Goal: Transaction & Acquisition: Purchase product/service

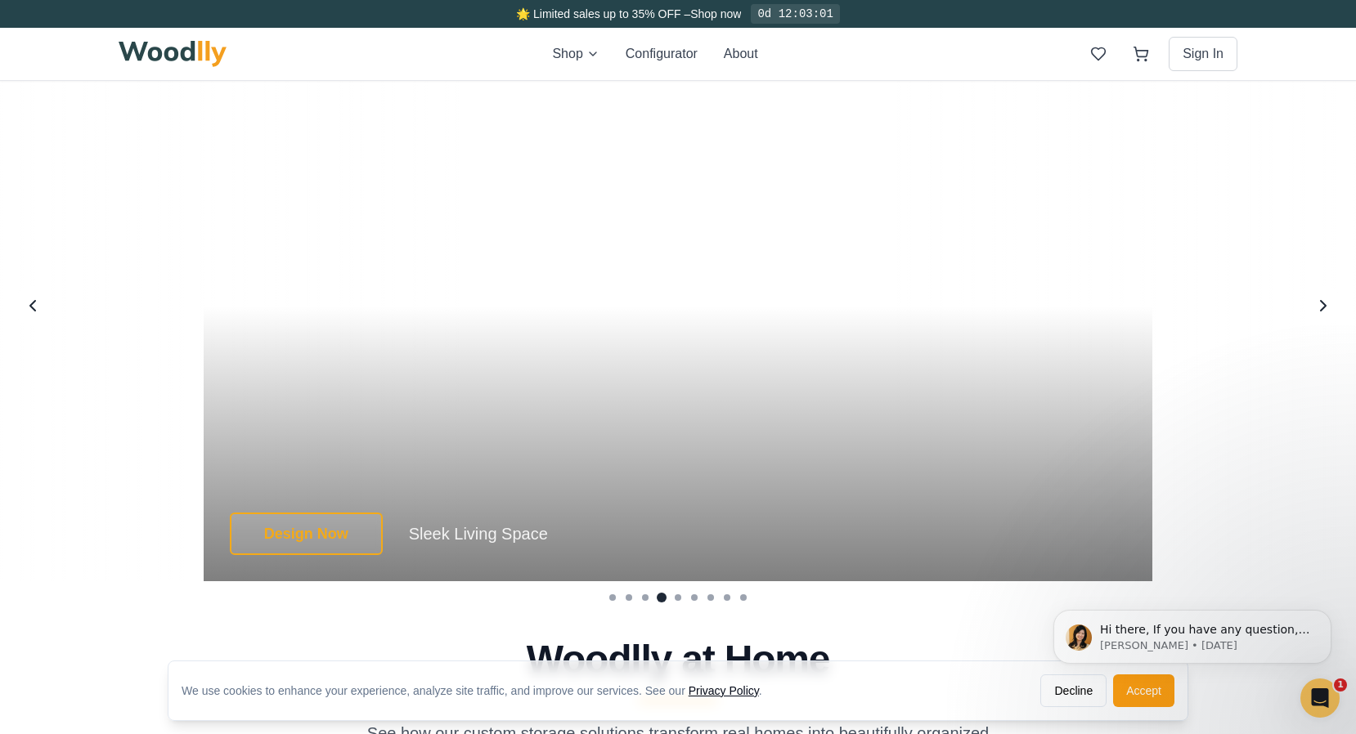
scroll to position [3343, 0]
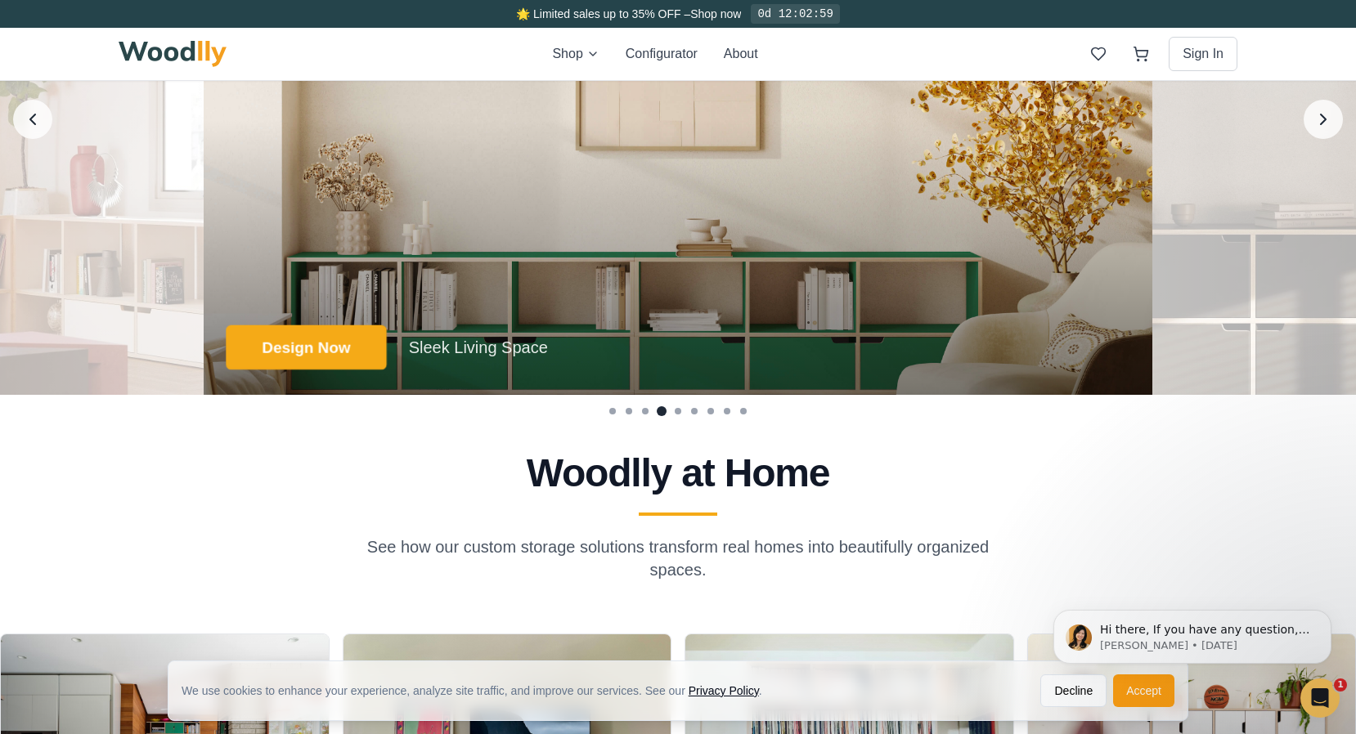
click at [319, 343] on button "Design Now" at bounding box center [306, 347] width 160 height 45
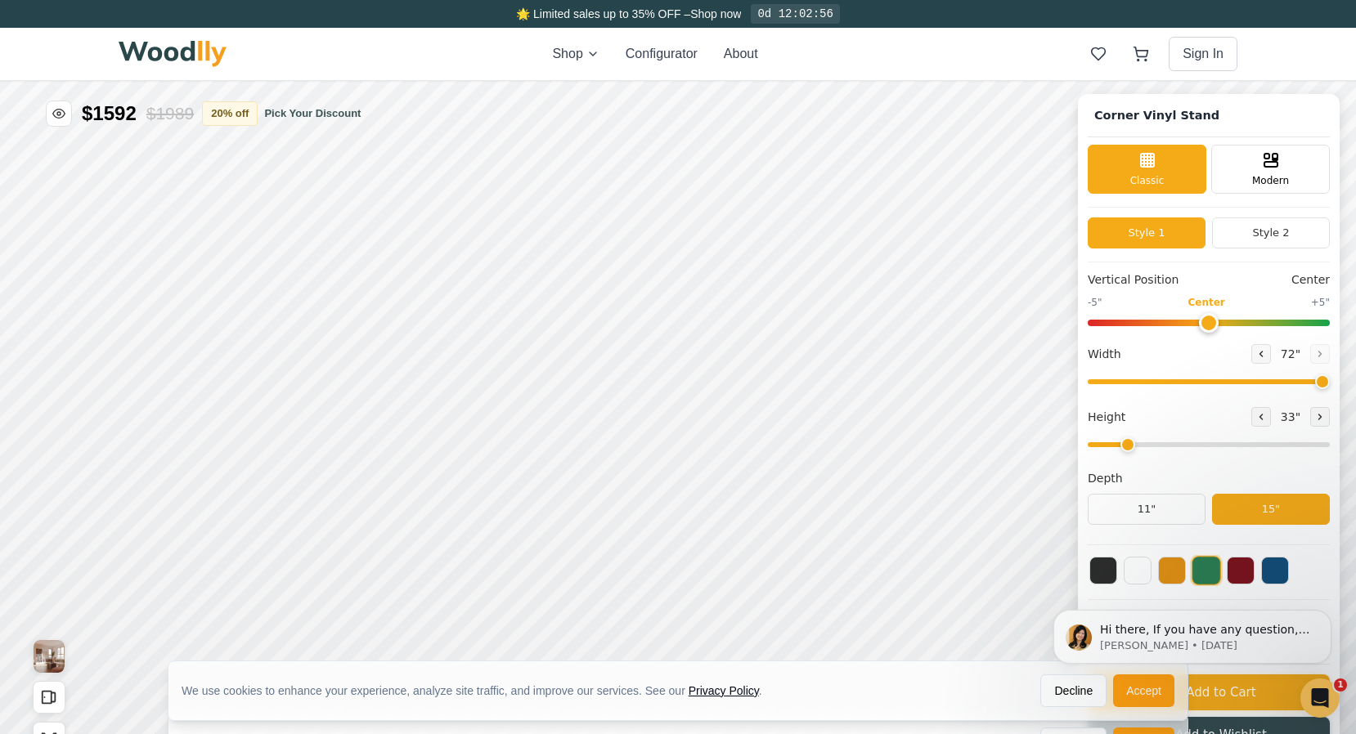
type input "72"
type input "2"
click at [259, 366] on icon at bounding box center [262, 367] width 20 height 20
click at [550, 467] on icon at bounding box center [552, 465] width 20 height 20
click at [319, 484] on div "12"" at bounding box center [313, 486] width 19 height 18
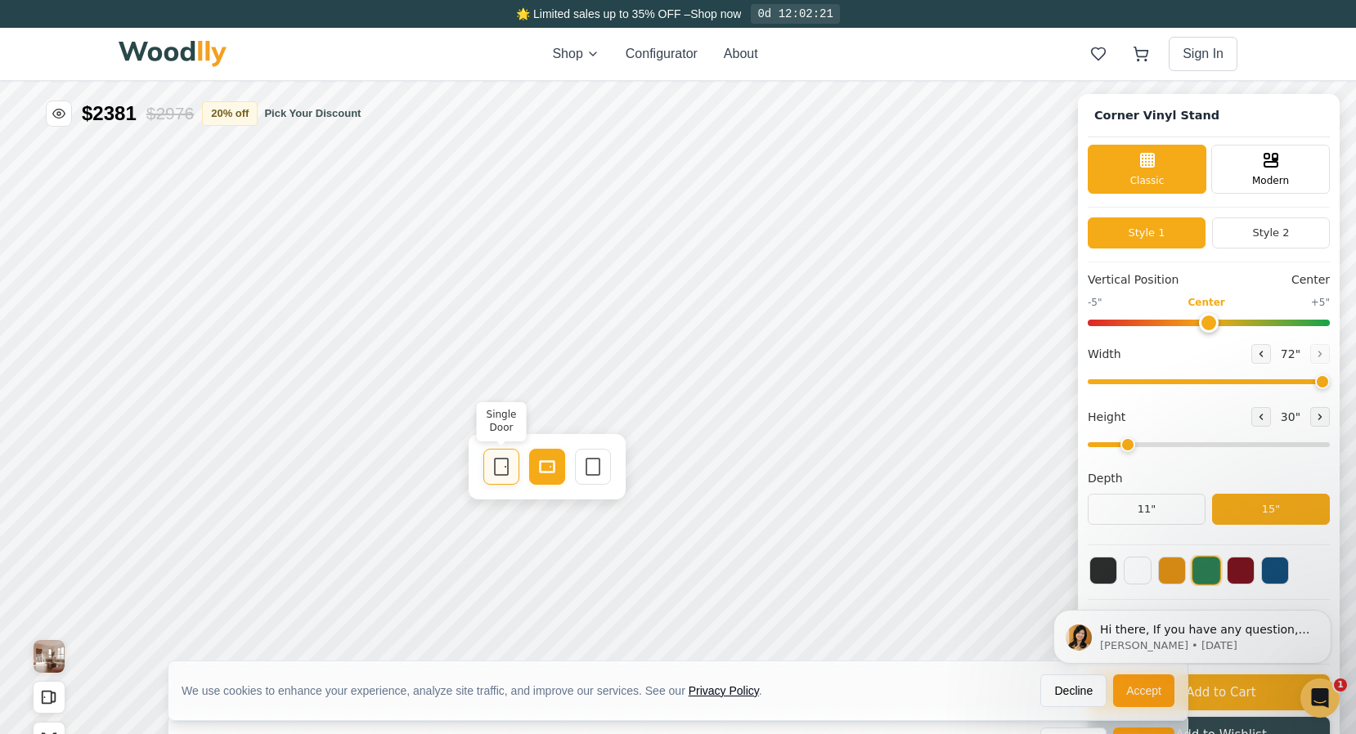
click at [504, 472] on icon at bounding box center [501, 467] width 20 height 20
click at [621, 469] on icon at bounding box center [630, 467] width 20 height 20
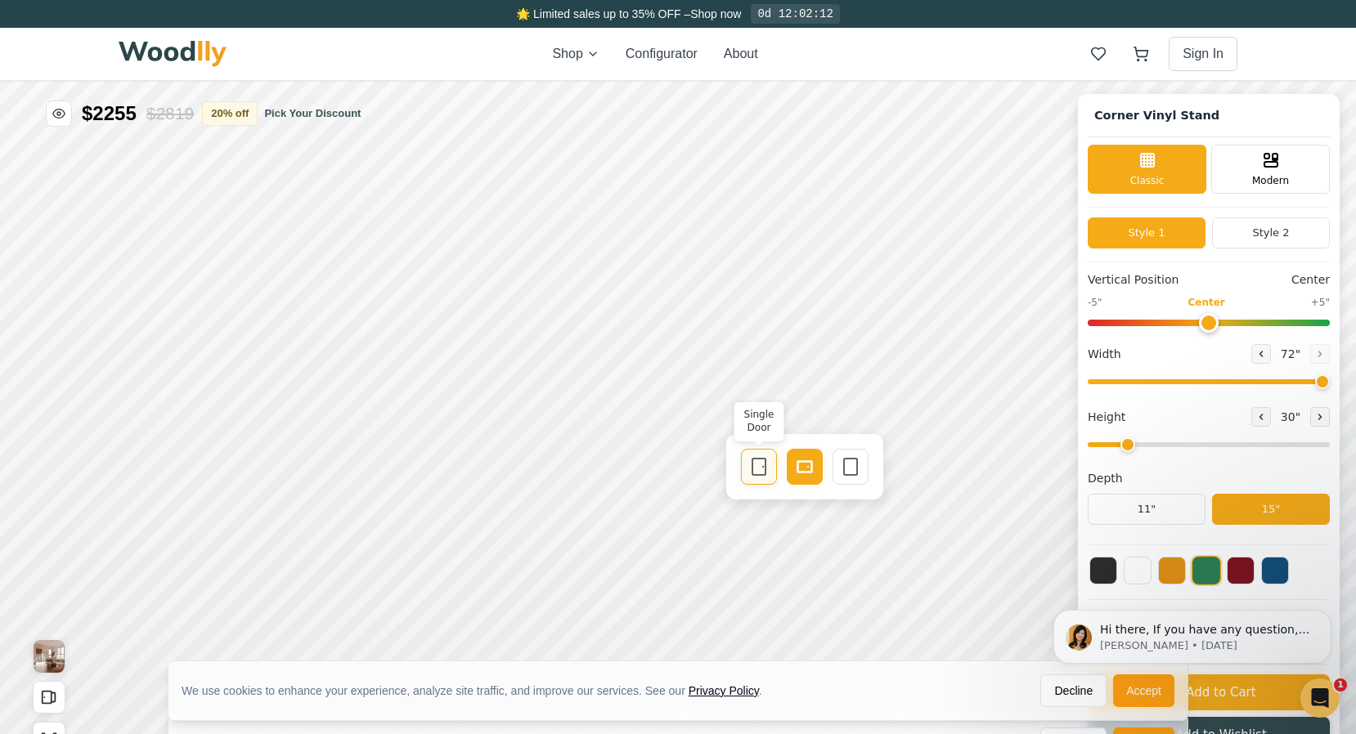
click at [754, 469] on icon at bounding box center [759, 467] width 20 height 20
click at [886, 465] on icon at bounding box center [887, 467] width 20 height 20
type input "0"
drag, startPoint x: 1204, startPoint y: 320, endPoint x: 1207, endPoint y: 331, distance: 11.7
click at [1207, 326] on input "range" at bounding box center [1208, 323] width 242 height 7
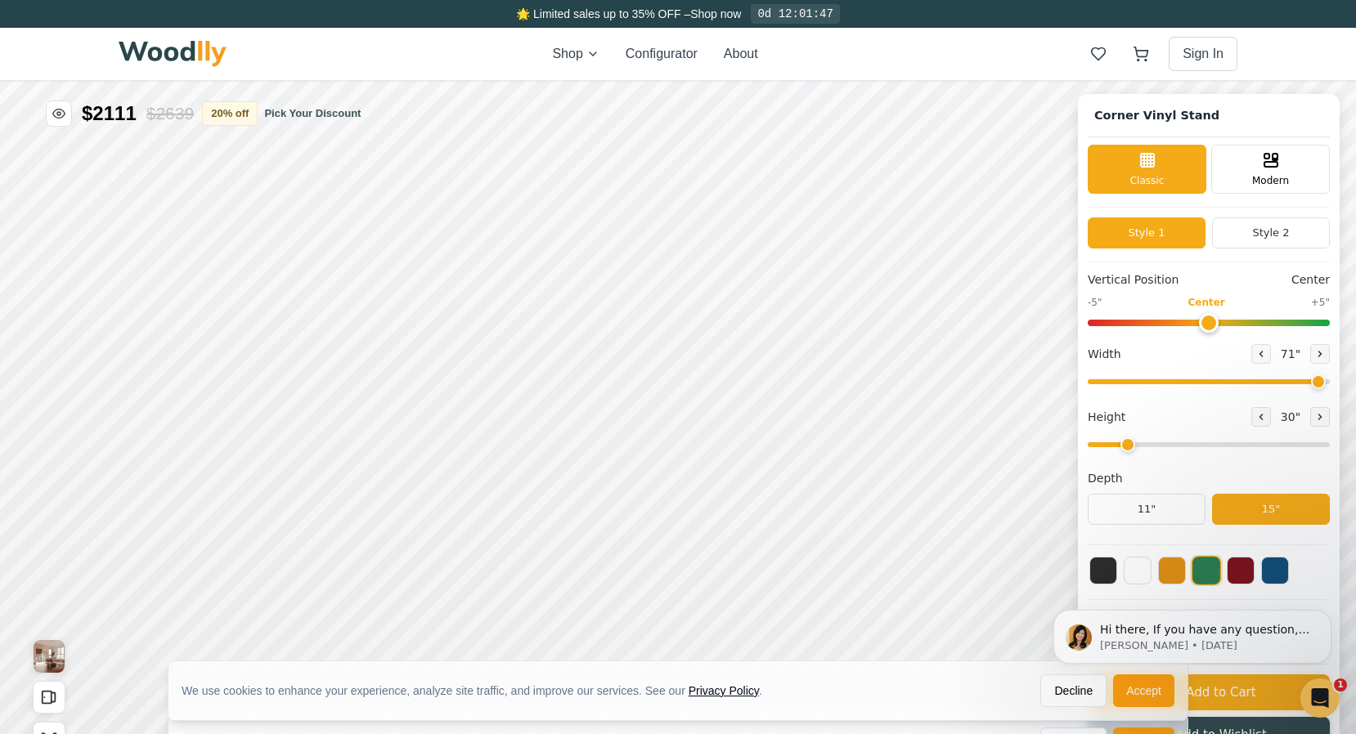
type input "72"
drag, startPoint x: 1320, startPoint y: 382, endPoint x: 1355, endPoint y: 374, distance: 35.9
click at [1355, 81] on div "Corner Vinyl Stand Classic Modern Style 1 Style 2 Vertical Position Center -5" …" at bounding box center [678, 81] width 1356 height 0
click at [1260, 418] on icon at bounding box center [1261, 417] width 2 height 5
click at [1319, 423] on button at bounding box center [1320, 417] width 20 height 20
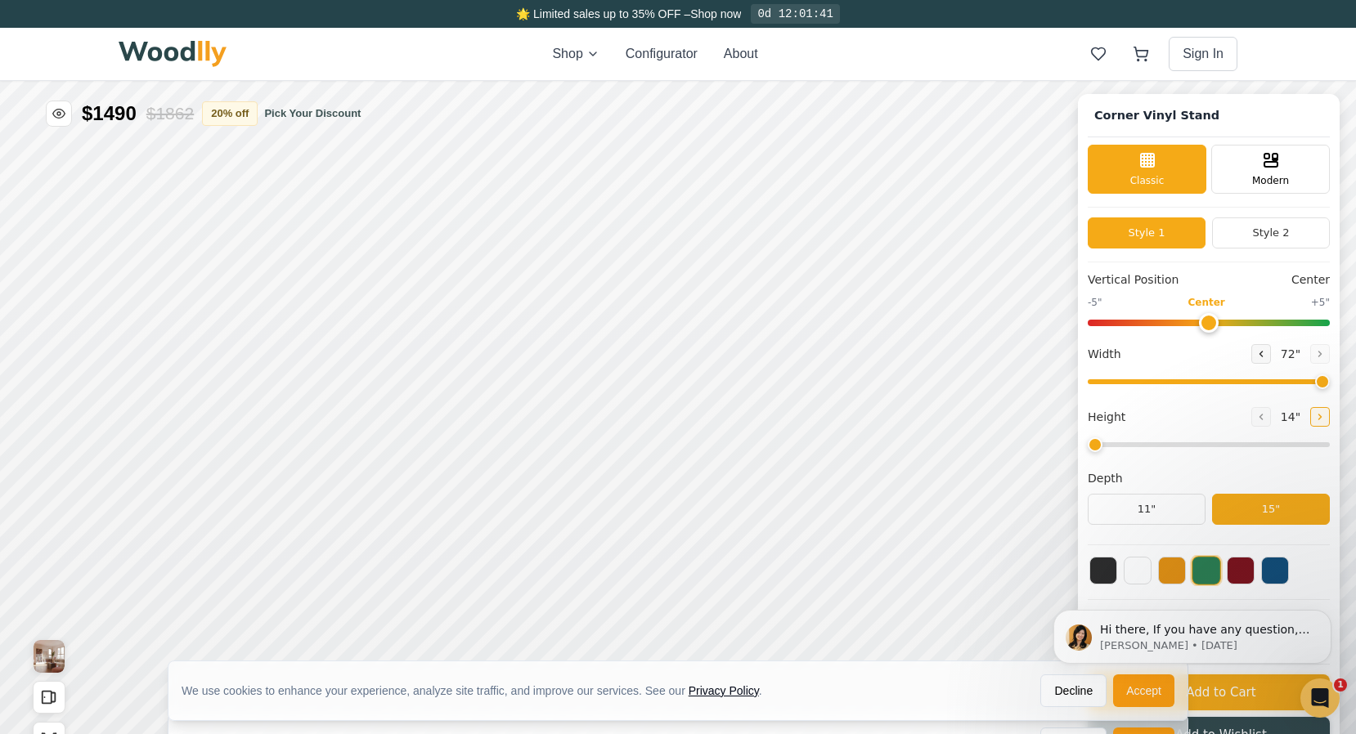
type input "2"
click at [1161, 507] on button "11"" at bounding box center [1146, 509] width 118 height 31
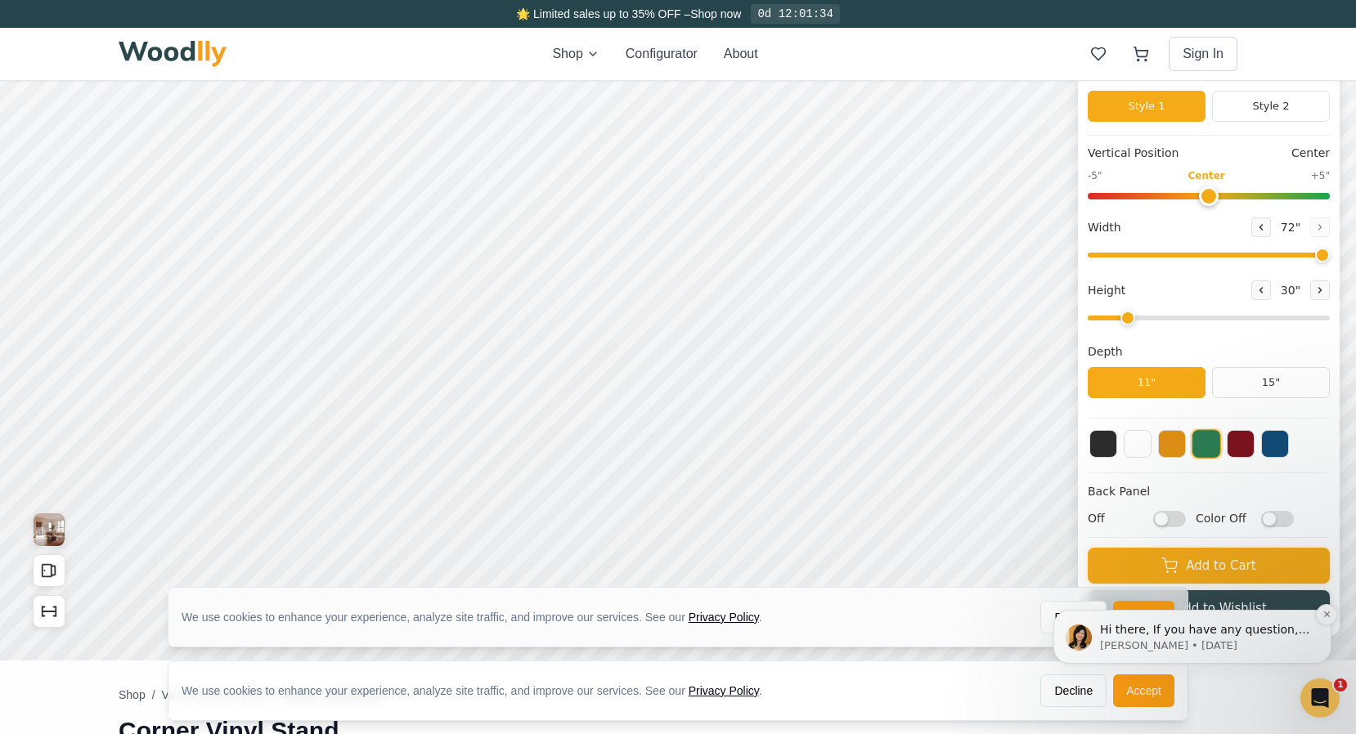
scroll to position [131, 0]
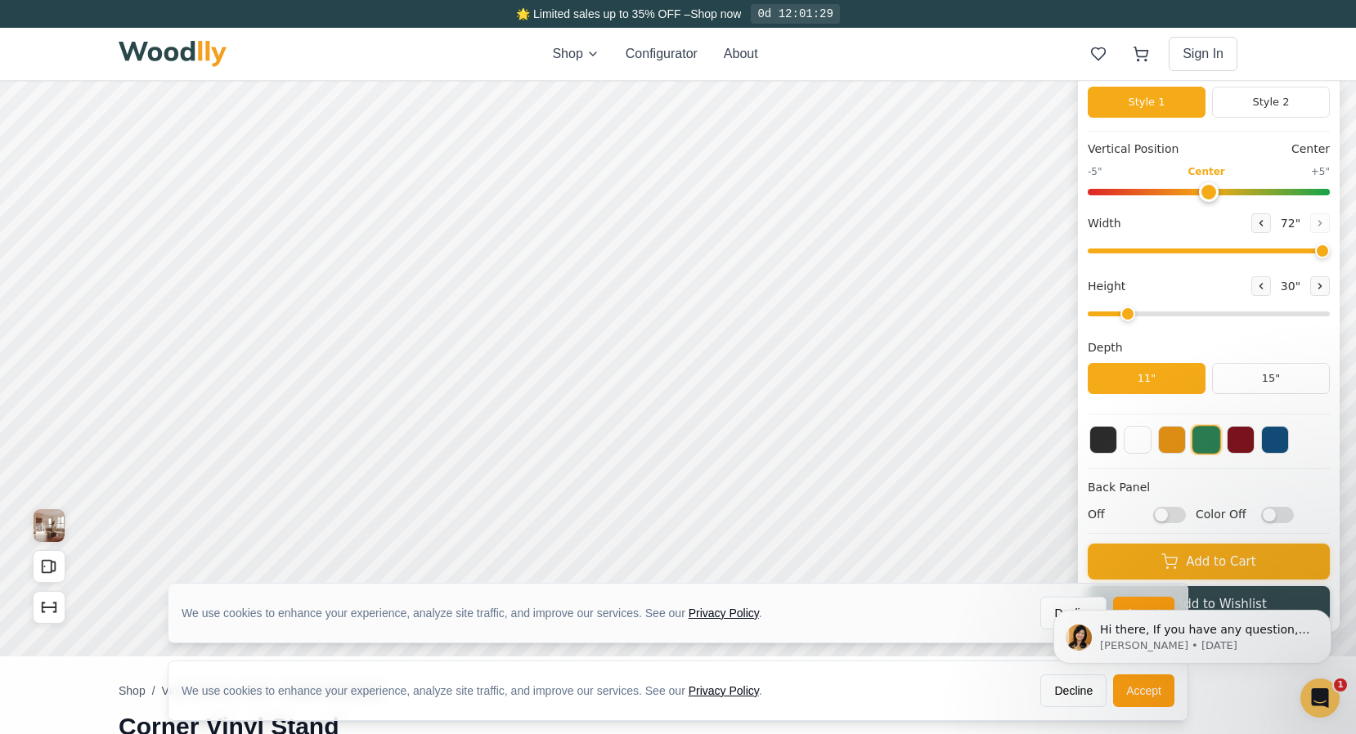
click at [1262, 513] on div "Hi there, If you have any question, we are right here for you. 😊 Anna • 7w ago" at bounding box center [1192, 561] width 301 height 204
click at [1257, 517] on div "Hi there, If you have any question, we are right here for you. 😊 Anna • 7w ago" at bounding box center [1192, 561] width 301 height 204
click at [1274, 514] on div "Hi there, If you have any question, we are right here for you. 😊 Anna • 7w ago" at bounding box center [1192, 561] width 301 height 204
click at [1150, 512] on div "Hi there, If you have any question, we are right here for you. 😊 Anna • 7w ago" at bounding box center [1192, 561] width 301 height 204
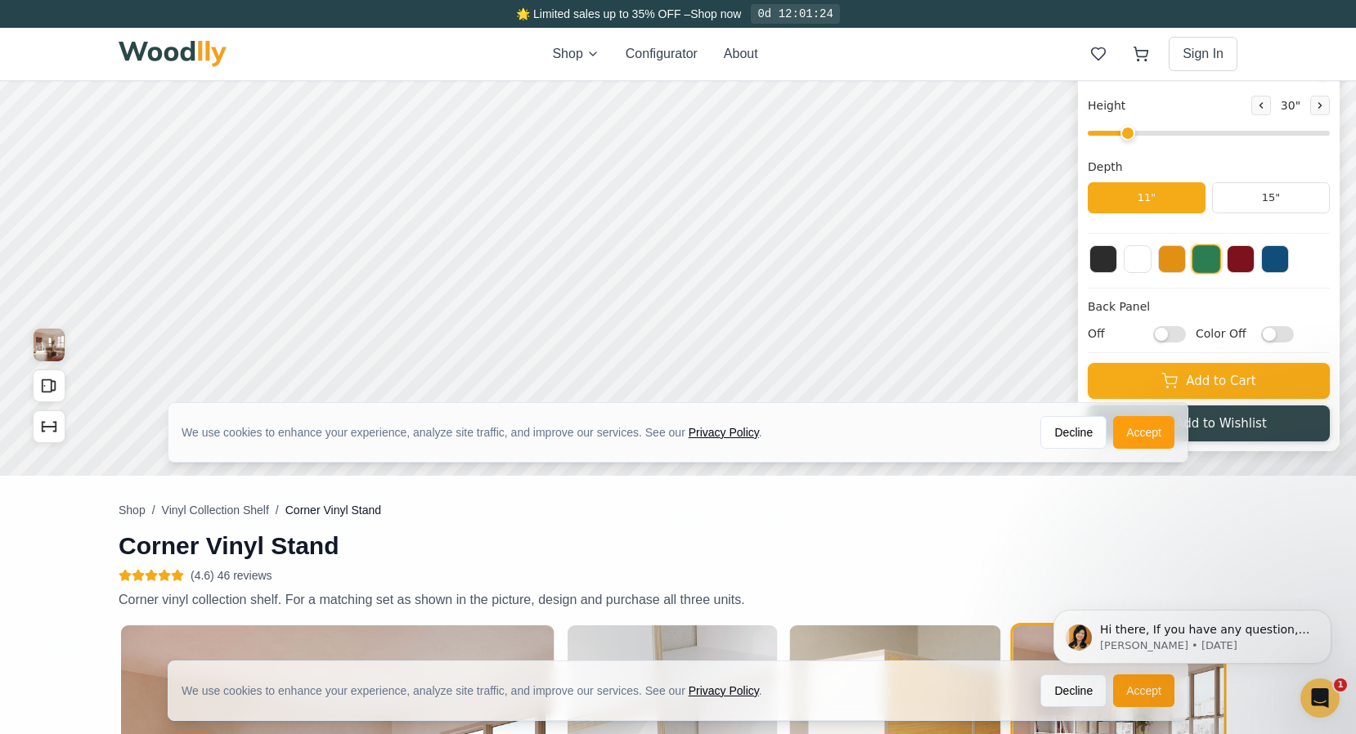
scroll to position [372, 0]
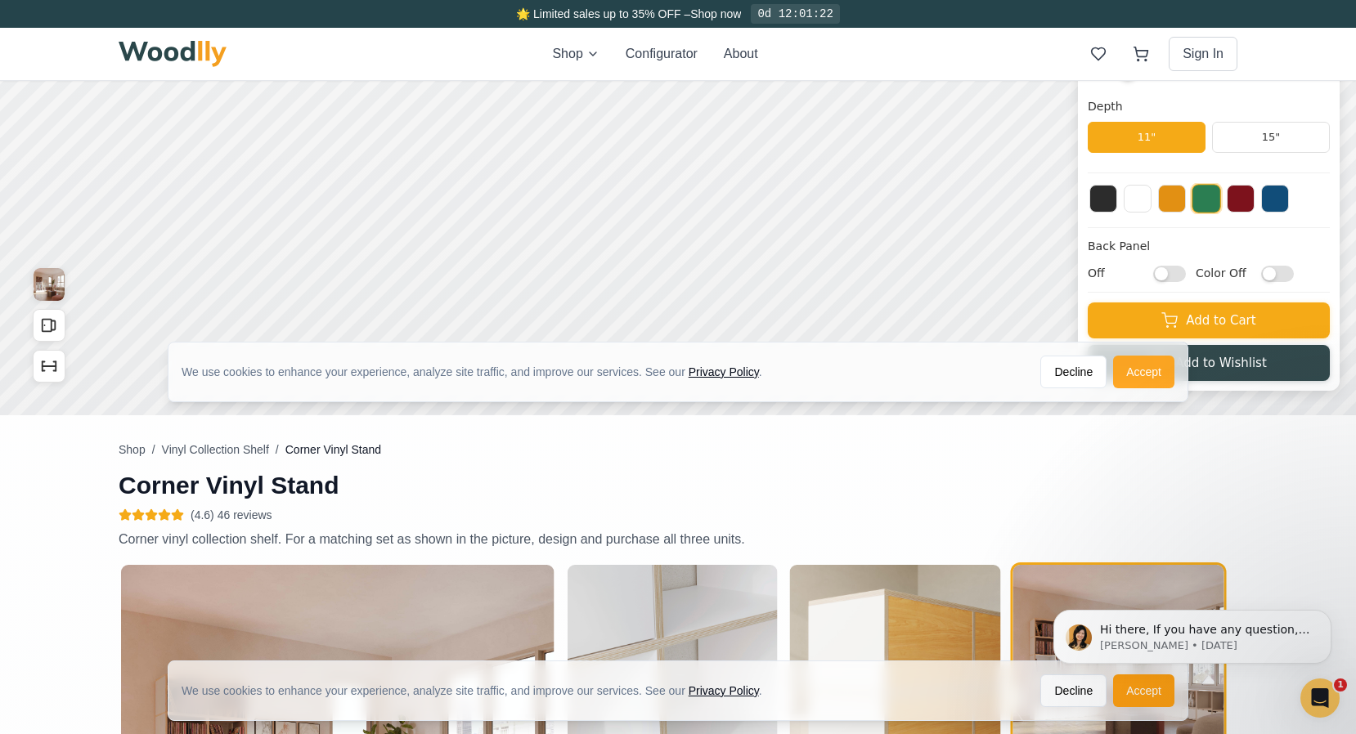
click at [1136, 375] on button "Accept" at bounding box center [1143, 372] width 61 height 33
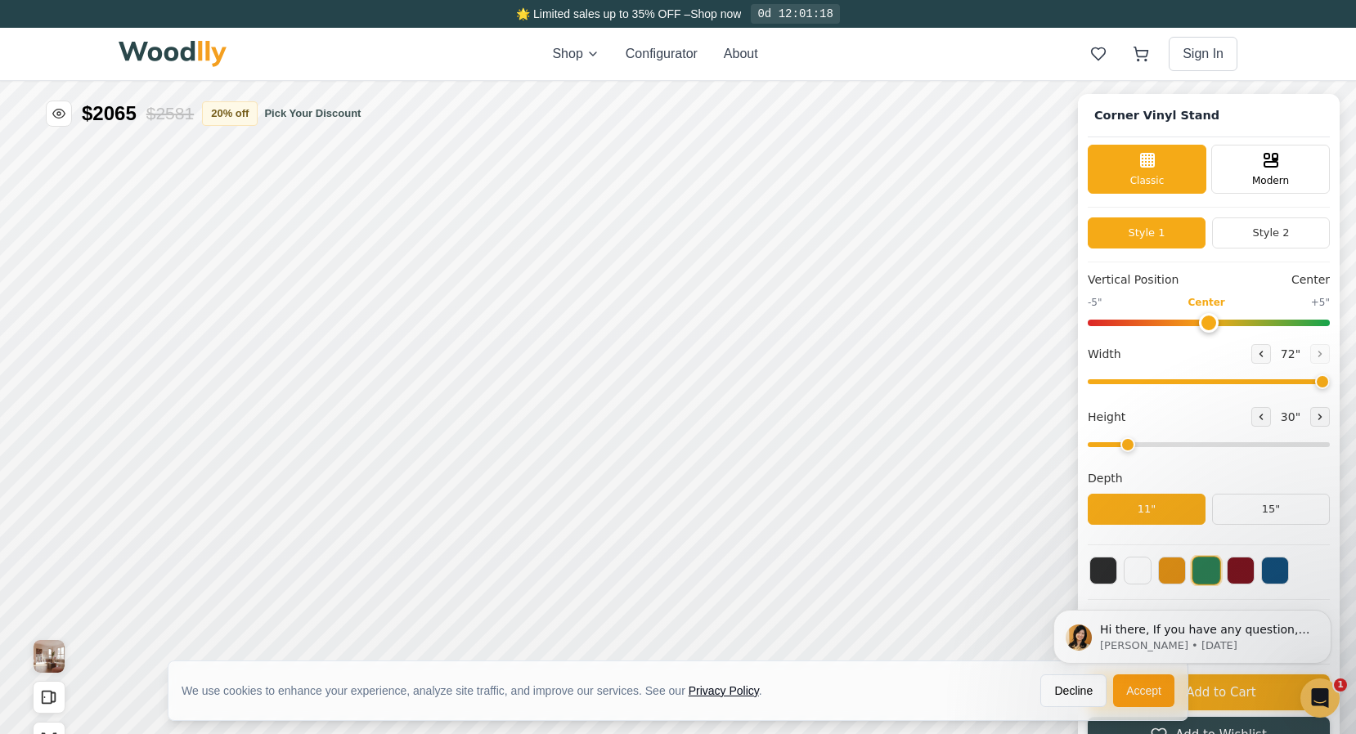
scroll to position [0, 0]
click at [1274, 164] on icon at bounding box center [1271, 159] width 20 height 20
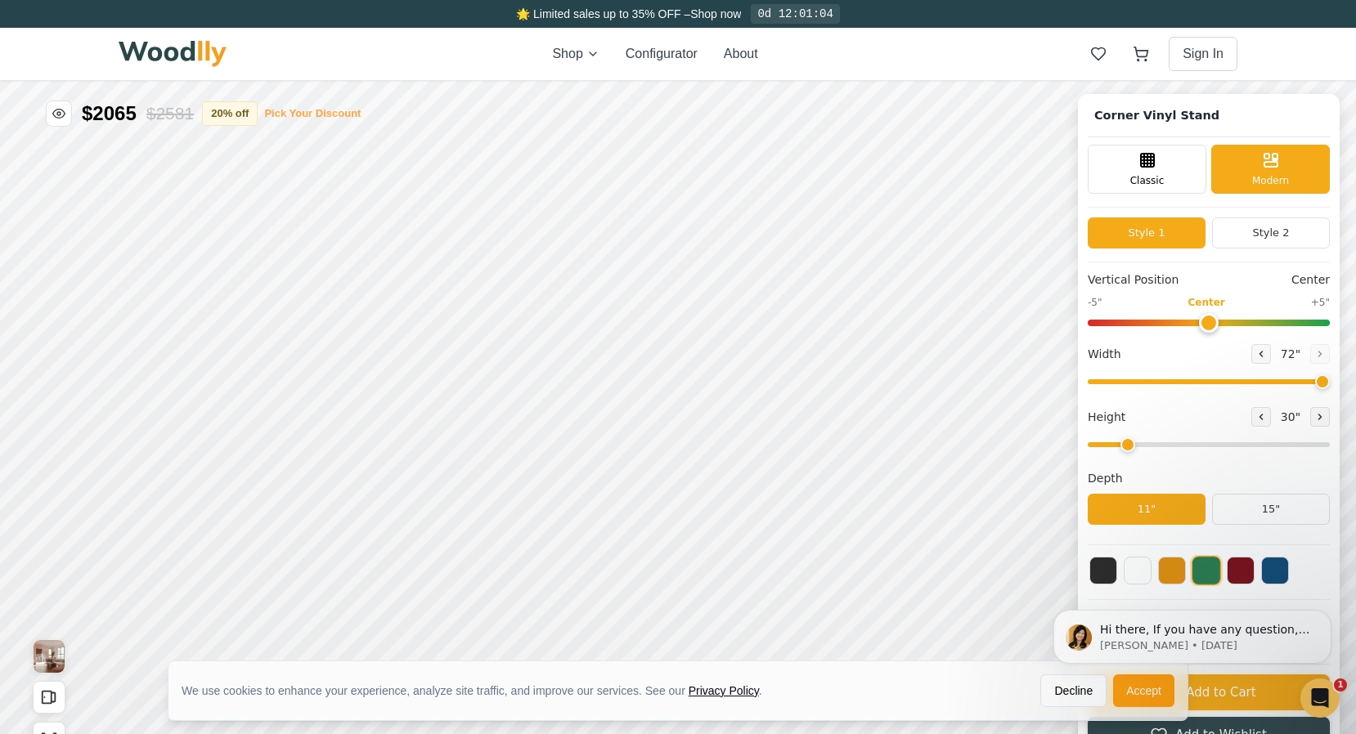
click at [315, 107] on button "Pick Your Discount" at bounding box center [312, 113] width 96 height 16
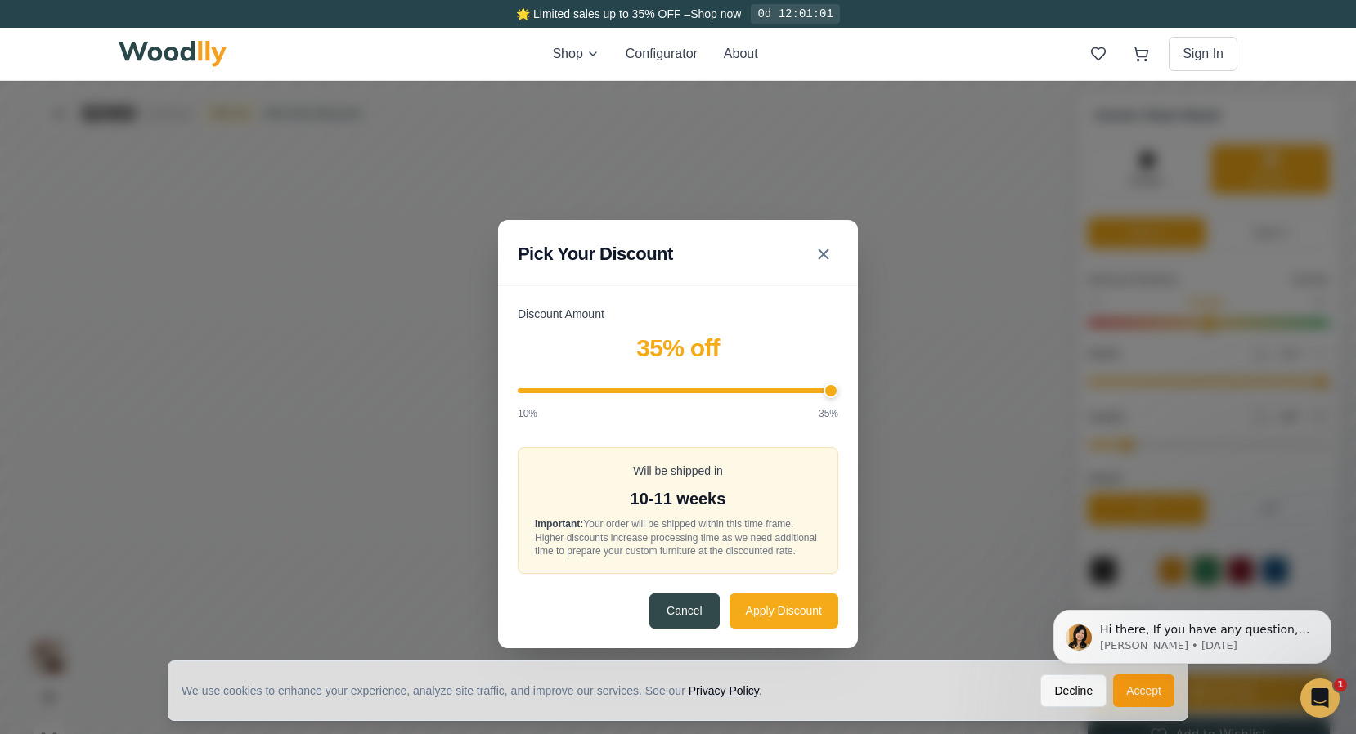
drag, startPoint x: 648, startPoint y: 389, endPoint x: 850, endPoint y: 410, distance: 203.0
type input "35"
click at [850, 410] on div "Discount Amount 35 % off 10% 35% Will be shipped in 10-11 weeks Important: Your…" at bounding box center [678, 477] width 360 height 343
click at [769, 619] on button "Apply Discount" at bounding box center [783, 610] width 109 height 35
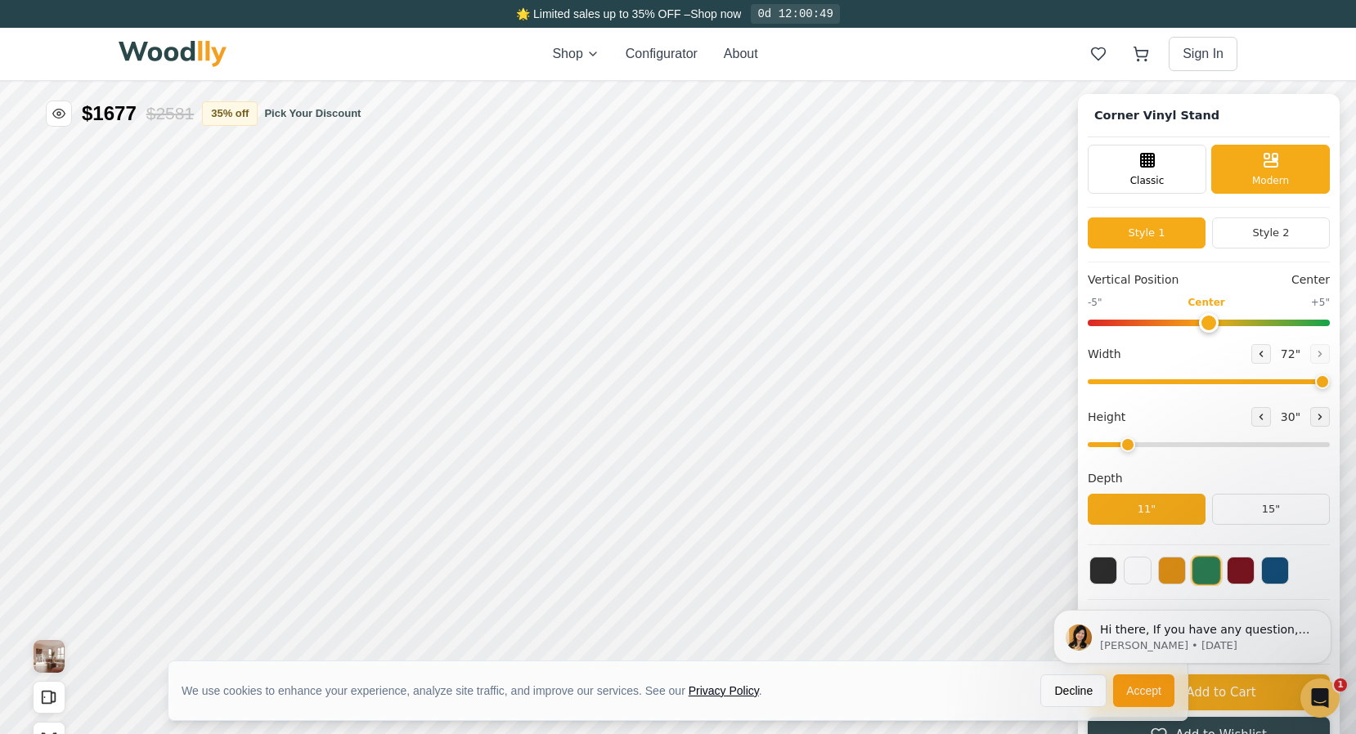
click at [1194, 570] on div "Hi there, If you have any question, we are right here for you. 😊 Anna • 7w ago" at bounding box center [1192, 561] width 301 height 204
click at [1228, 576] on div "Hi there, If you have any question, we are right here for you. 😊 Anna • 7w ago" at bounding box center [1192, 561] width 301 height 204
click at [1230, 575] on div "Hi there, If you have any question, we are right here for you. 😊 Anna • 7w ago" at bounding box center [1192, 561] width 301 height 204
click at [1269, 571] on button at bounding box center [1275, 569] width 28 height 28
click at [1239, 574] on button at bounding box center [1240, 569] width 28 height 28
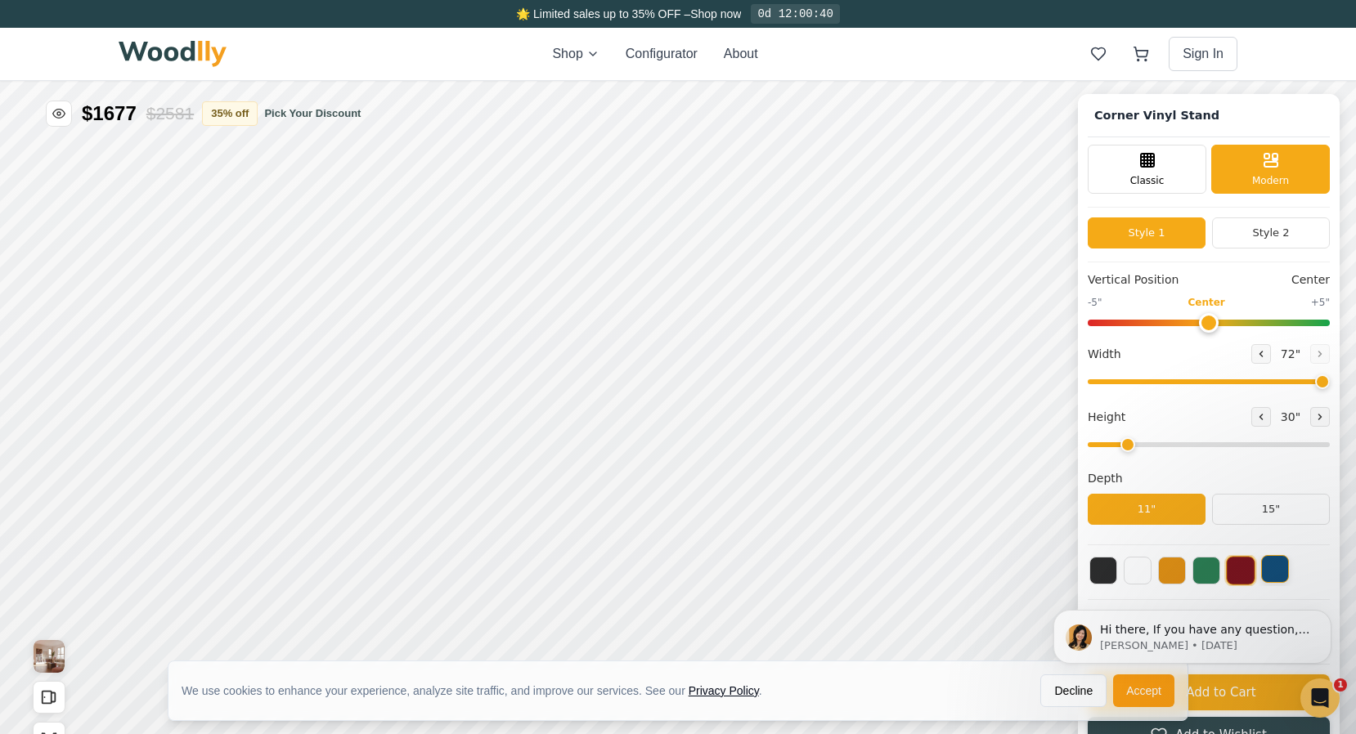
click at [1270, 574] on button at bounding box center [1275, 569] width 28 height 28
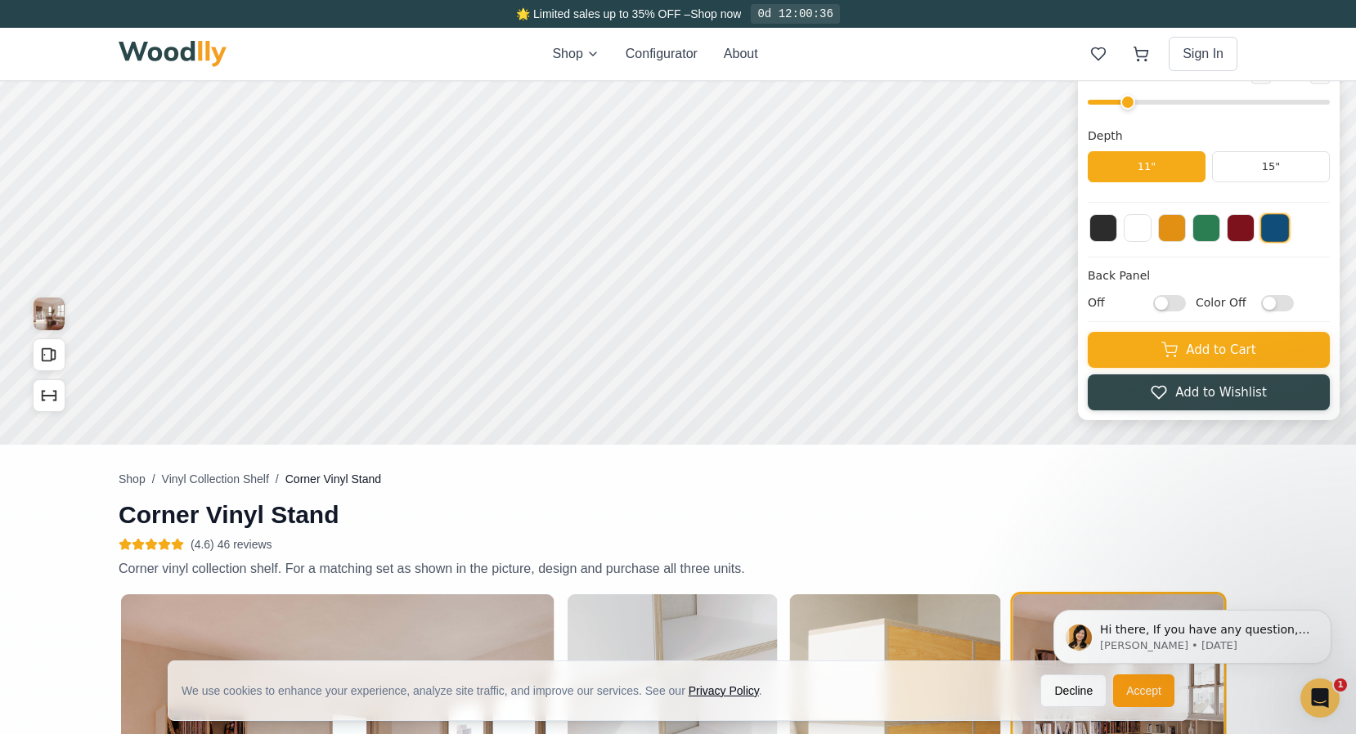
scroll to position [316, 0]
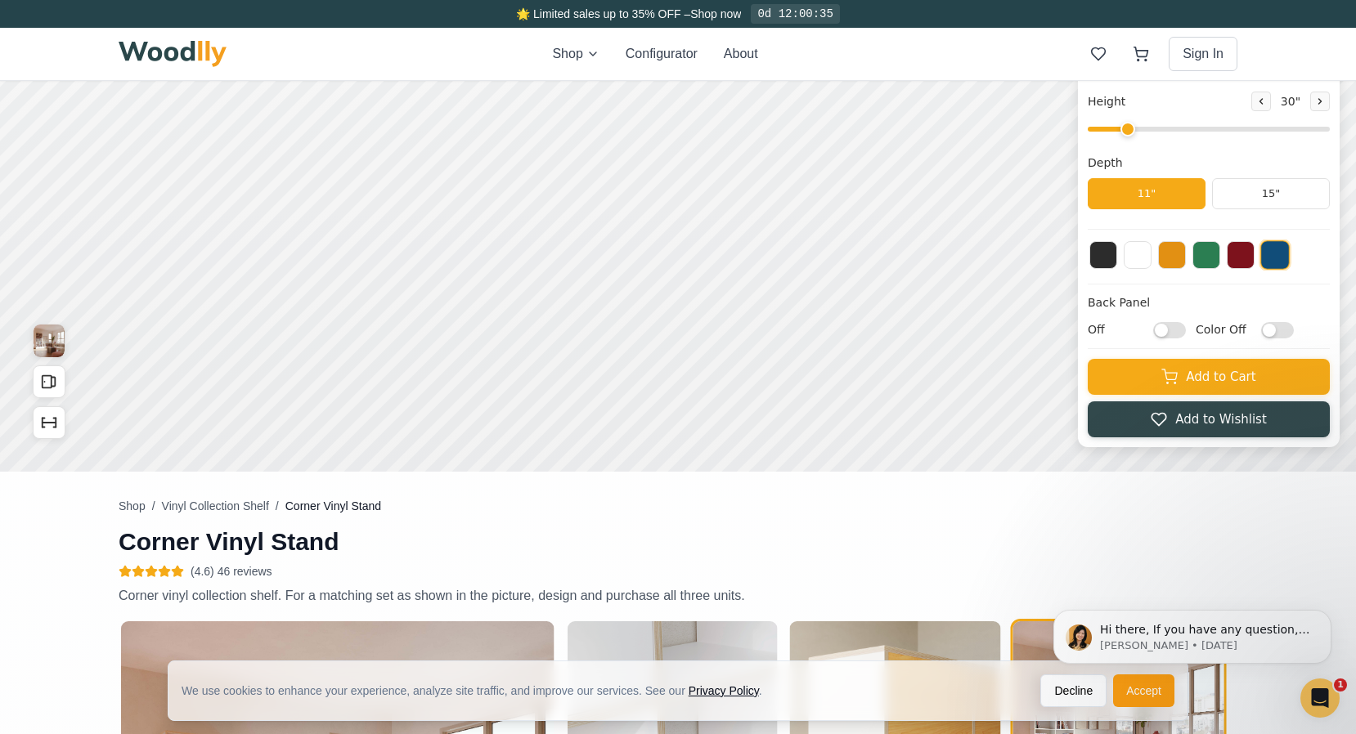
click html "Hi there, If you have any question, we are right here for you. 😊 Anna • 7w ago"
click at [1142, 692] on button "Accept" at bounding box center [1143, 690] width 61 height 33
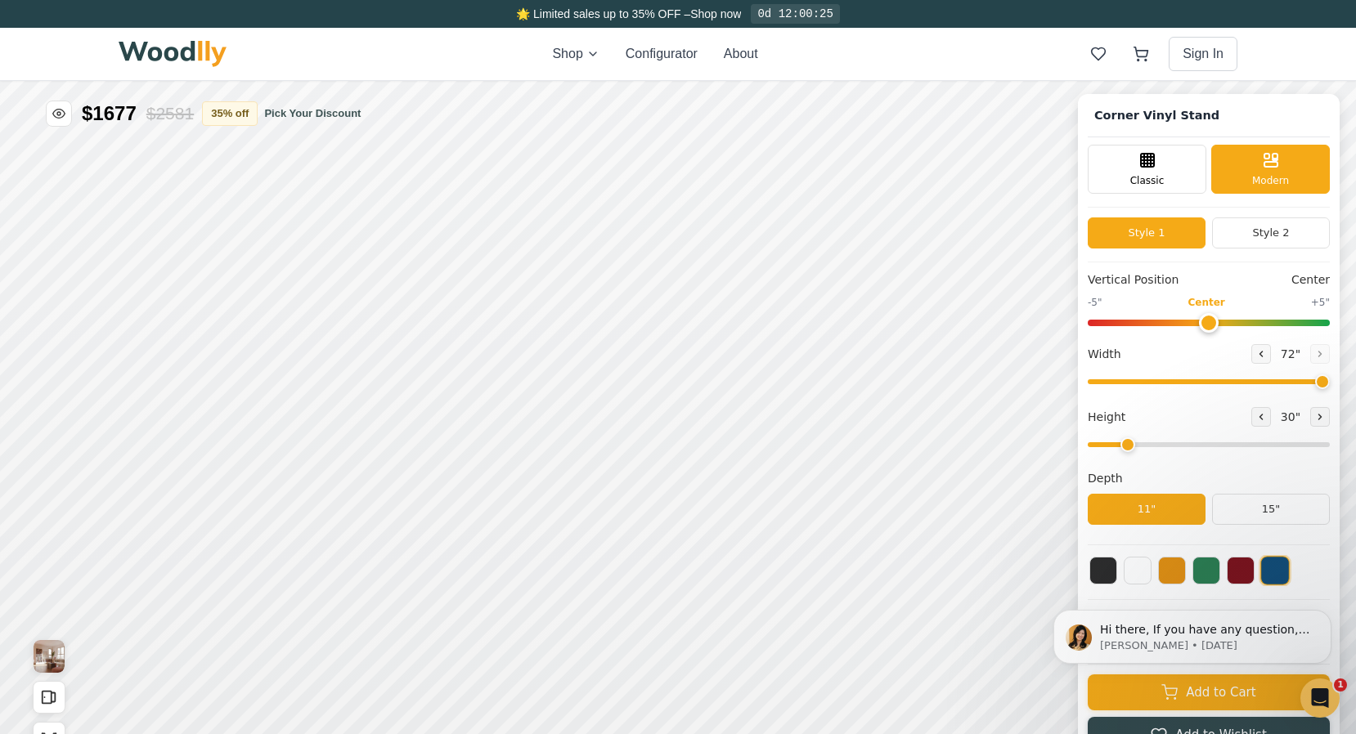
scroll to position [0, 0]
click at [1263, 508] on div "Hi there, If you have any question, we are right here for you. 😊 Anna • 7w ago" at bounding box center [1192, 561] width 301 height 204
click at [1259, 510] on div "Hi there, If you have any question, we are right here for you. 😊 Anna • 7w ago" at bounding box center [1192, 561] width 301 height 204
click at [611, 549] on button "ON" at bounding box center [611, 546] width 62 height 30
click at [1257, 500] on button "15"" at bounding box center [1271, 509] width 118 height 31
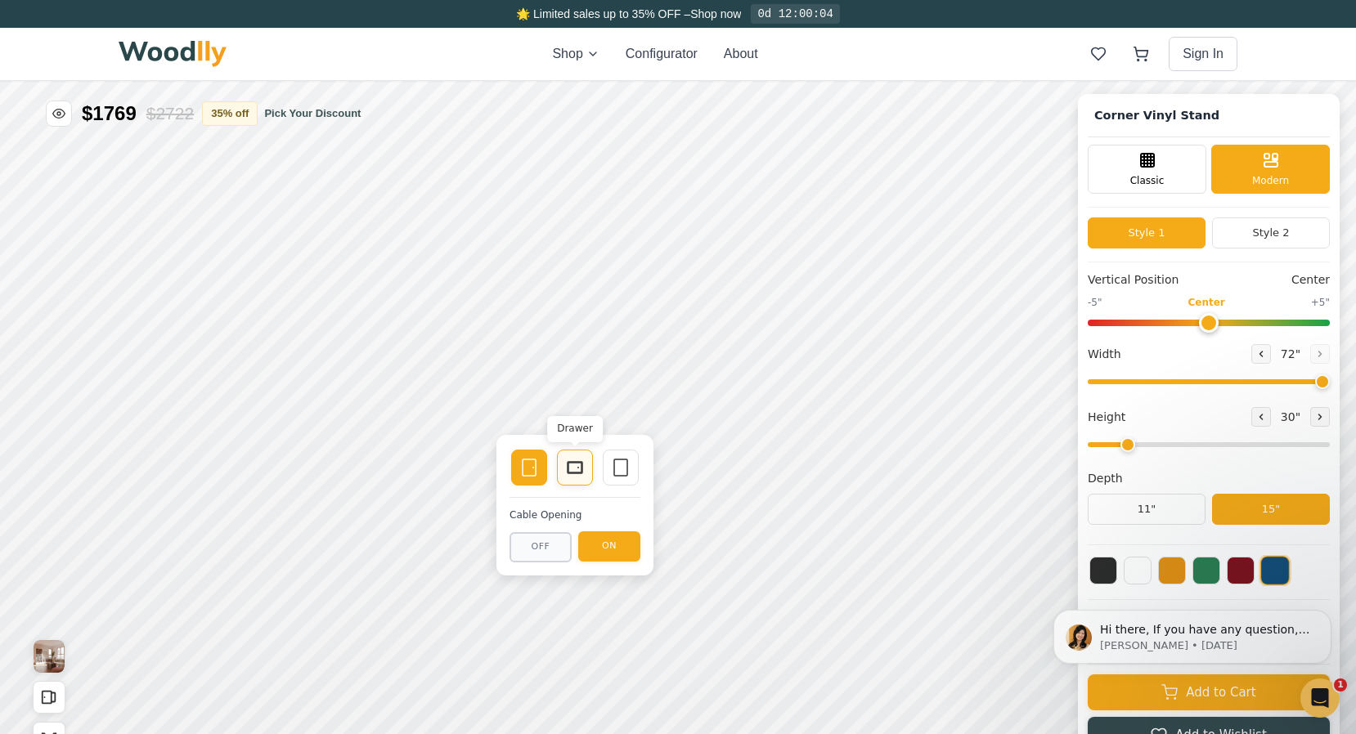
click at [576, 473] on rect at bounding box center [574, 467] width 15 height 11
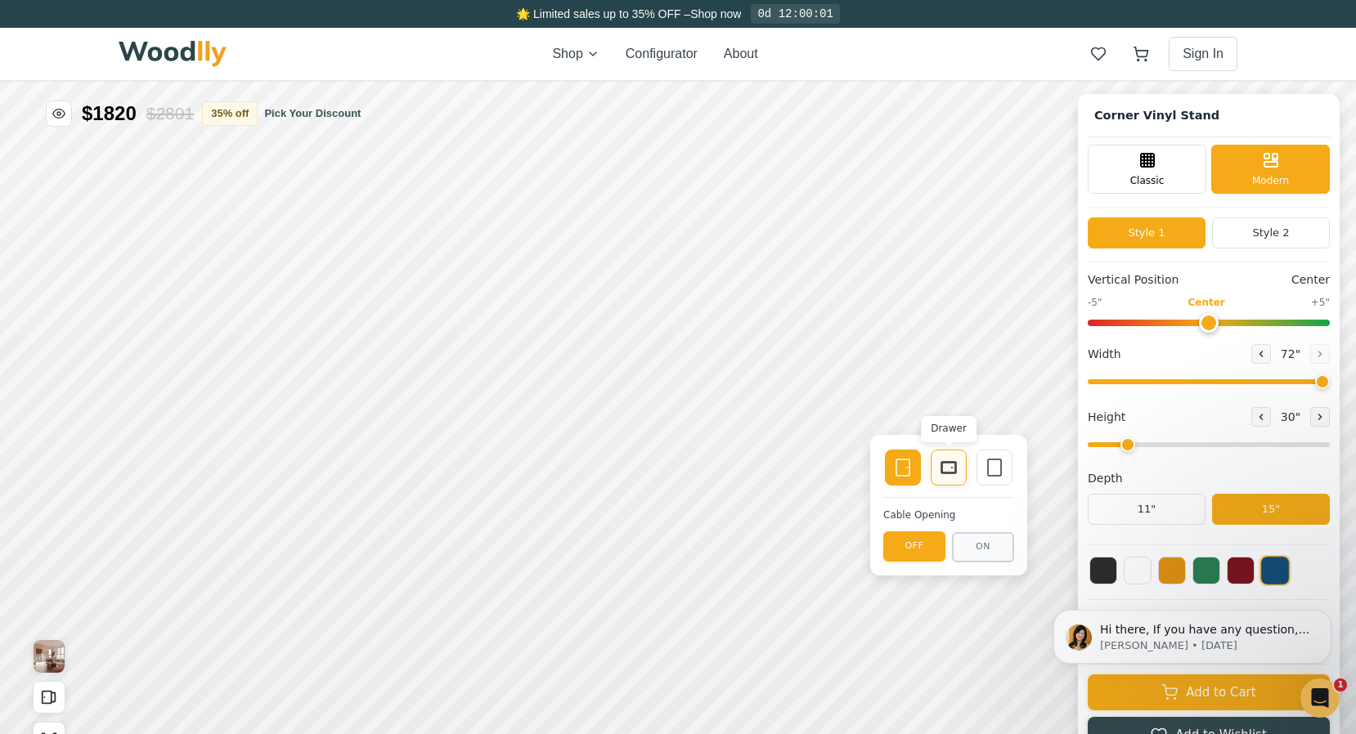
click at [948, 473] on rect at bounding box center [948, 467] width 15 height 11
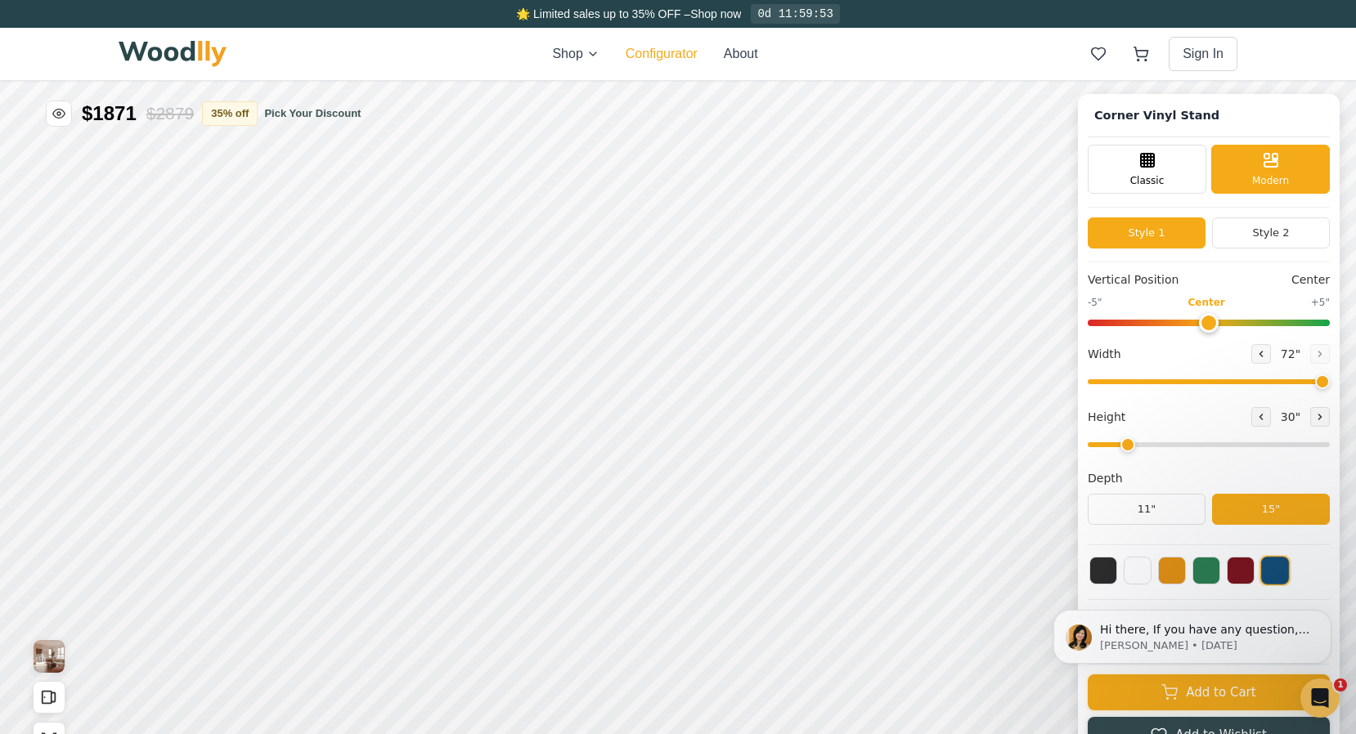
click at [678, 52] on button "Configurator" at bounding box center [661, 54] width 72 height 20
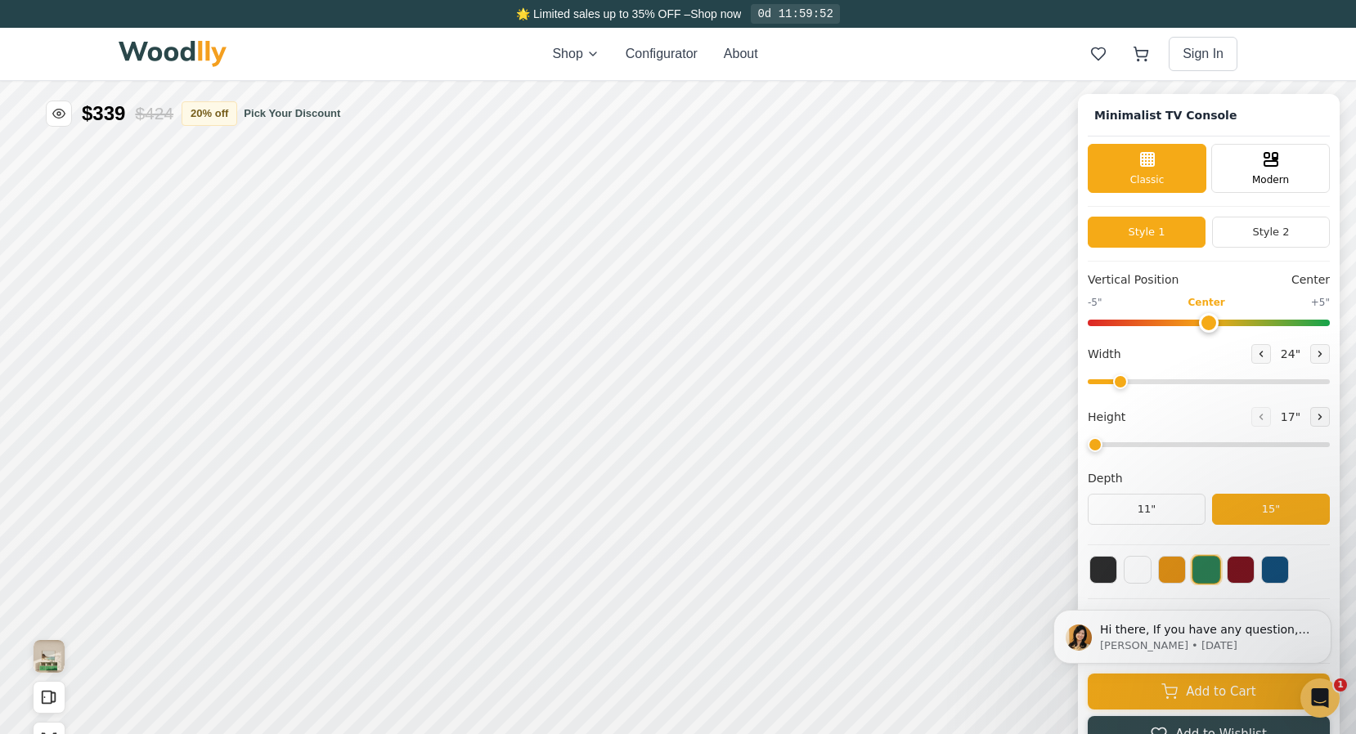
type input "63"
type input "2"
click at [1258, 235] on button "Style 2" at bounding box center [1271, 232] width 118 height 31
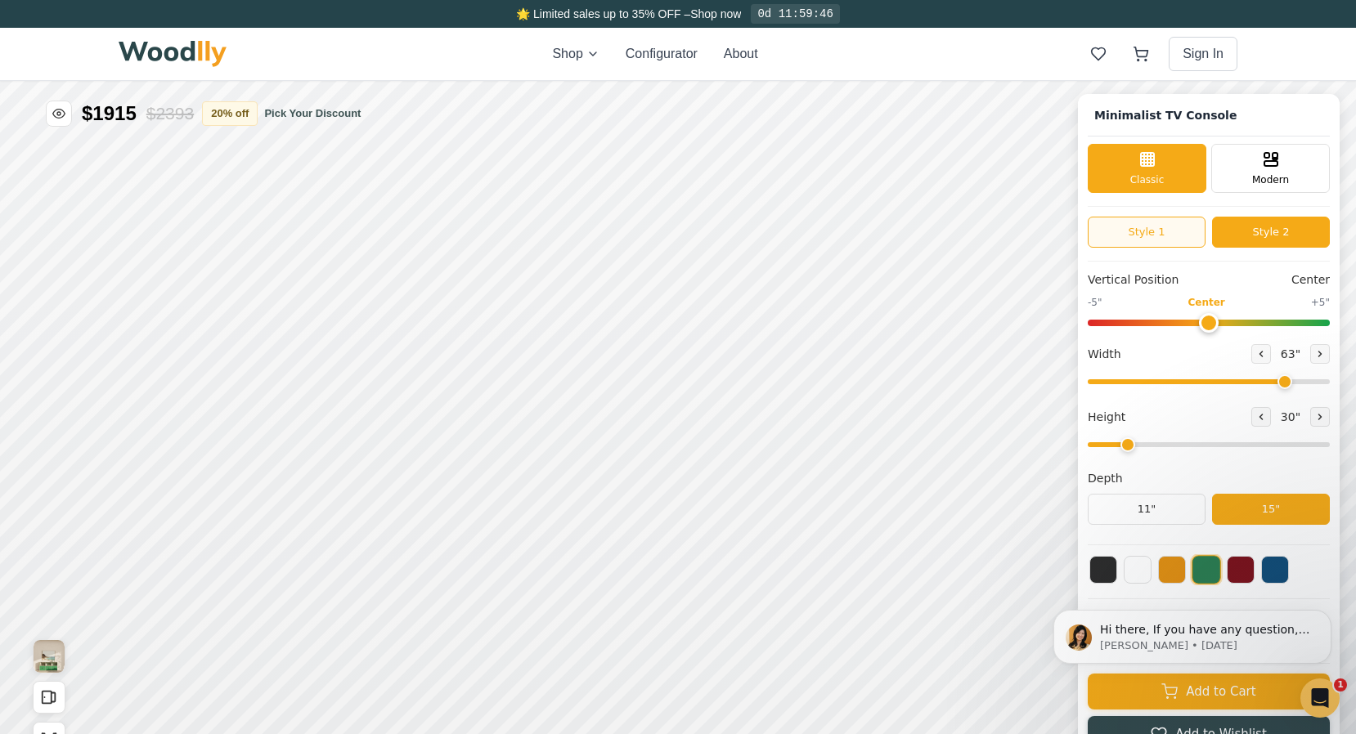
click at [1158, 234] on button "Style 1" at bounding box center [1146, 232] width 118 height 31
click at [1266, 233] on button "Style 2" at bounding box center [1271, 232] width 118 height 31
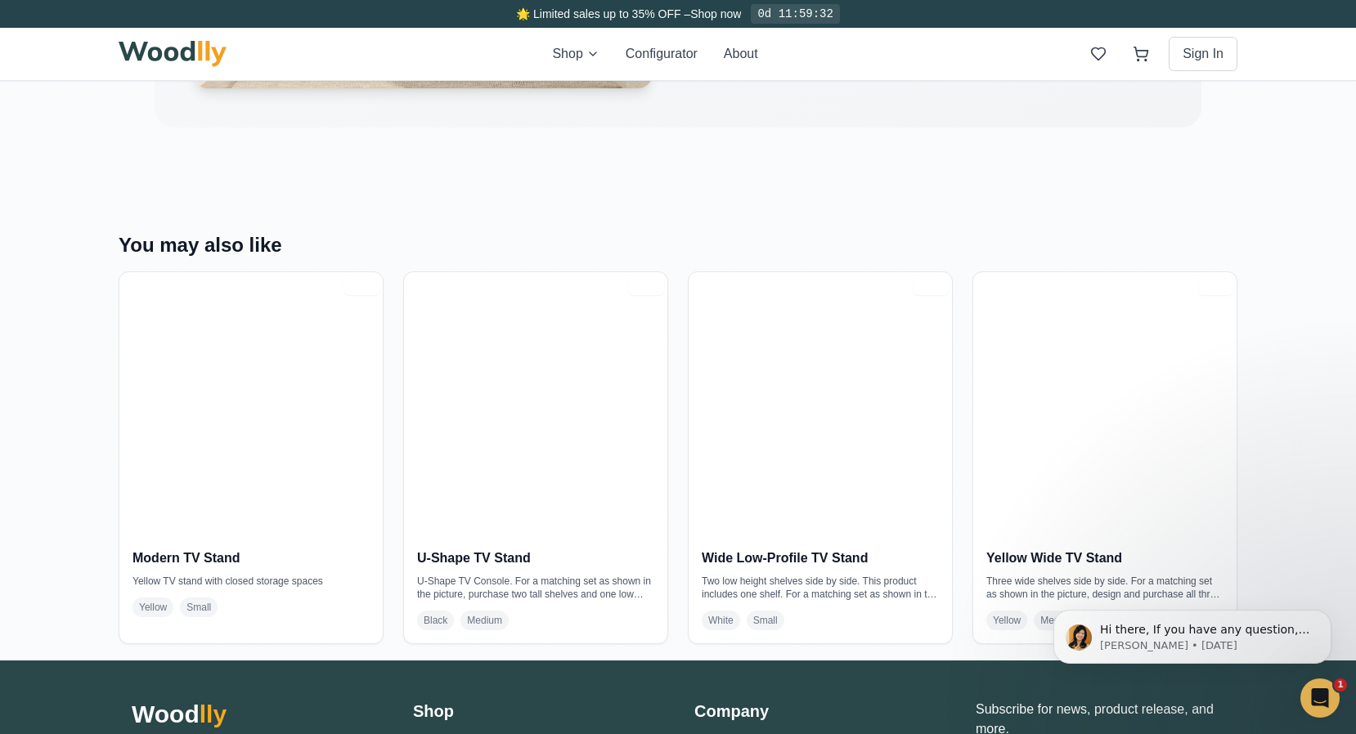
scroll to position [2939, 0]
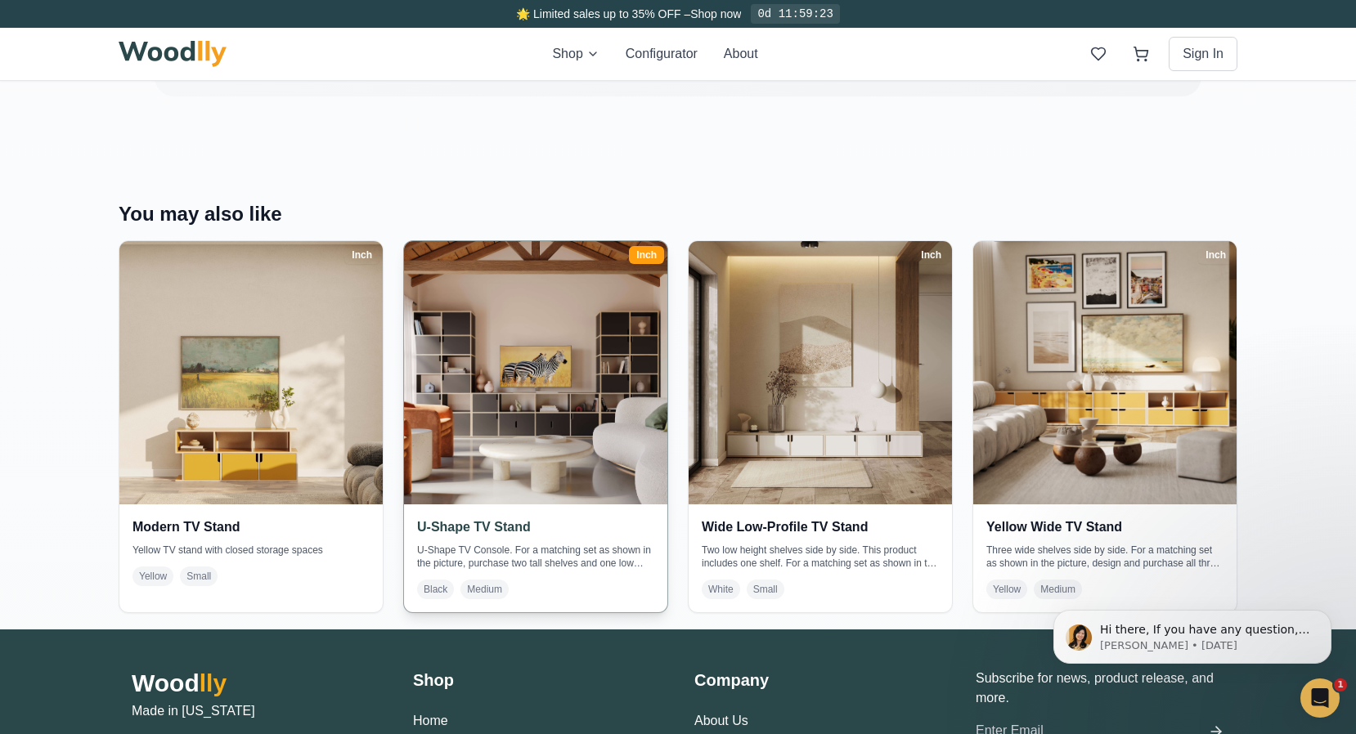
click at [437, 588] on span "Black" at bounding box center [435, 590] width 37 height 20
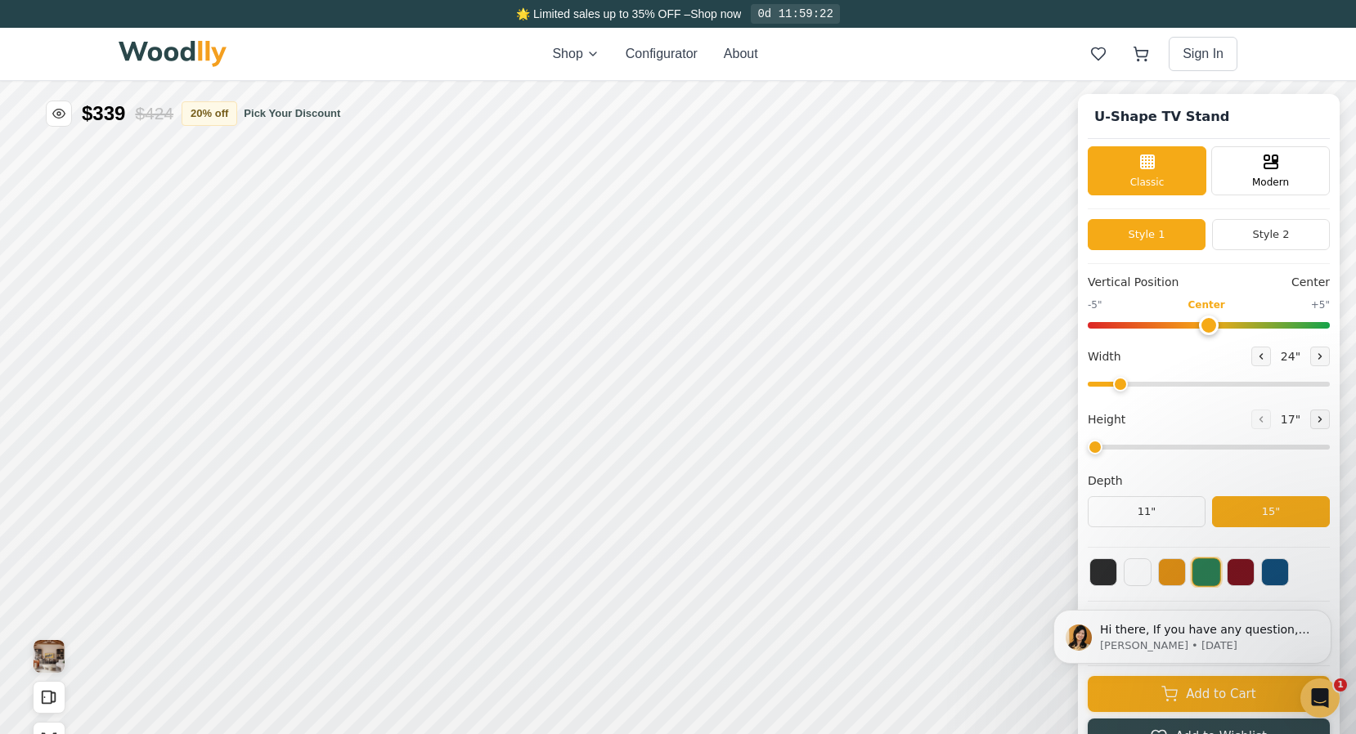
type input "72"
type input "2"
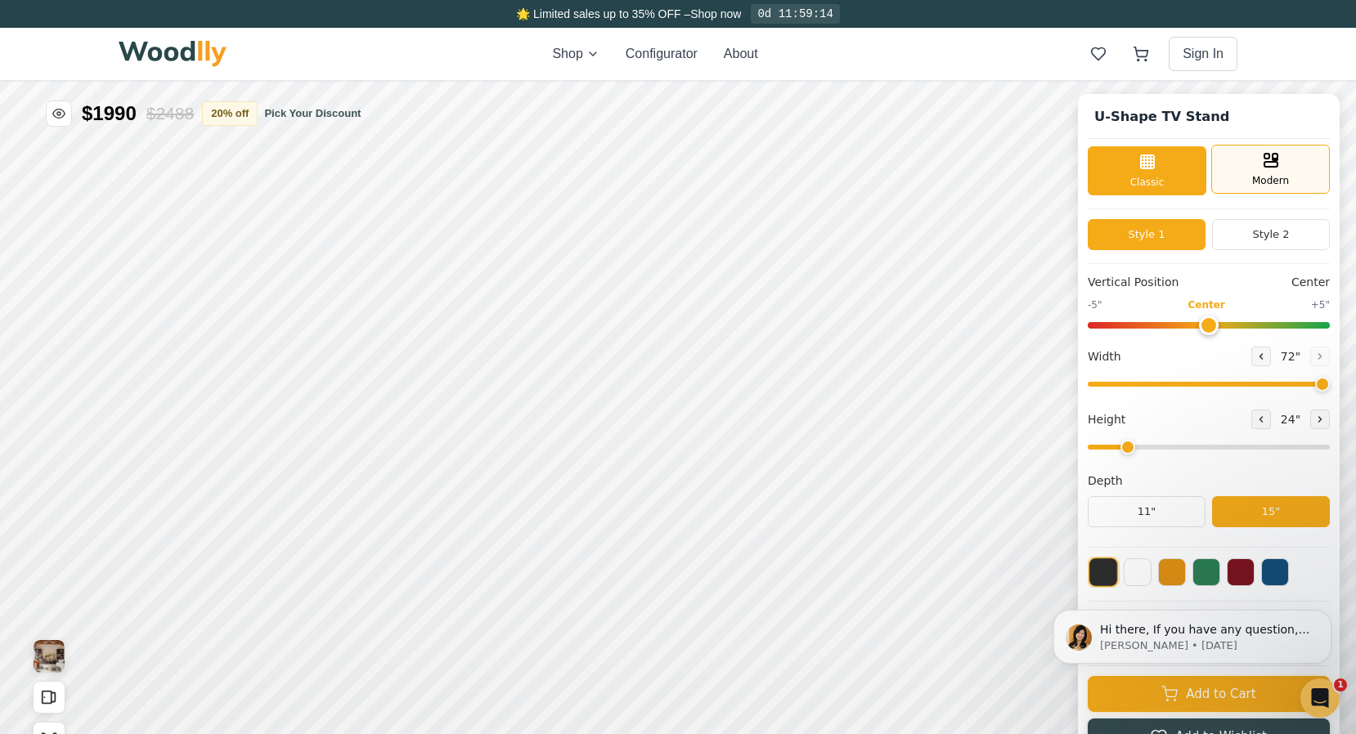
click at [1256, 173] on span "Modern" at bounding box center [1270, 180] width 37 height 15
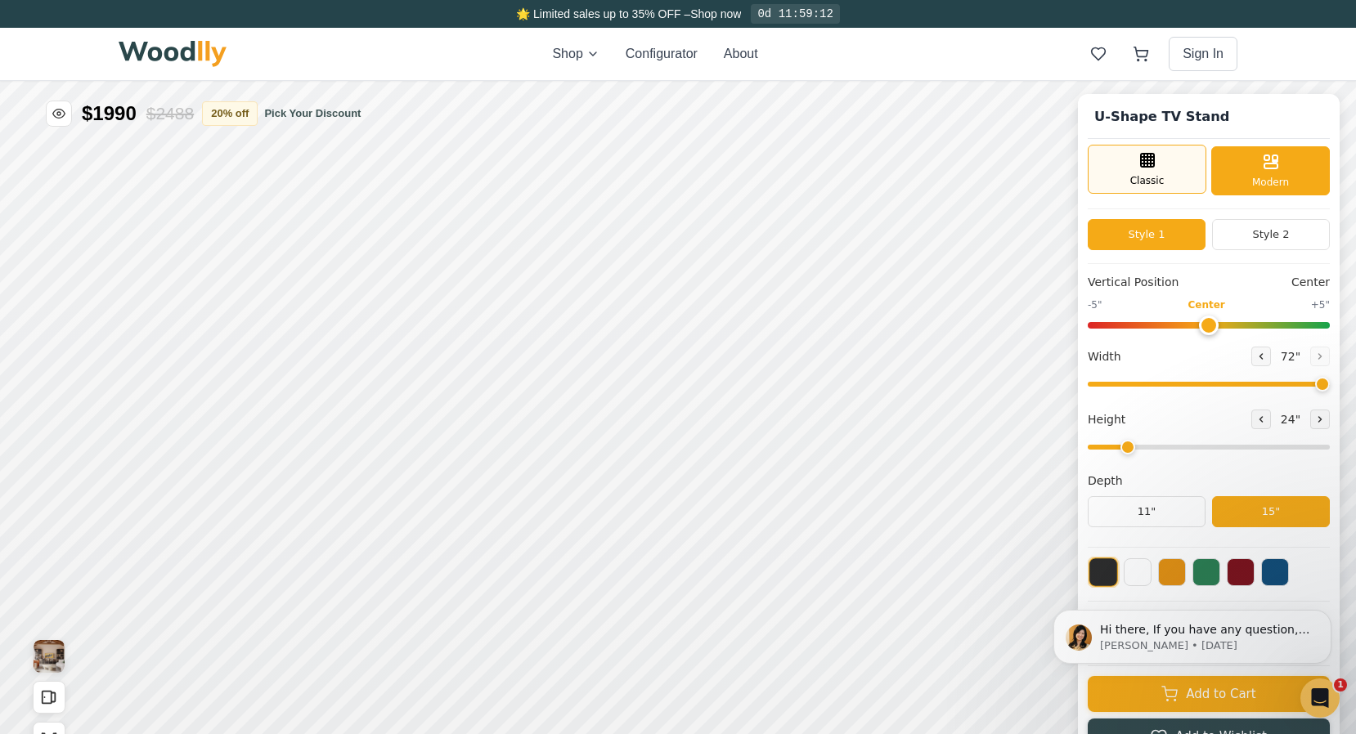
click at [1138, 174] on span "Classic" at bounding box center [1147, 180] width 34 height 15
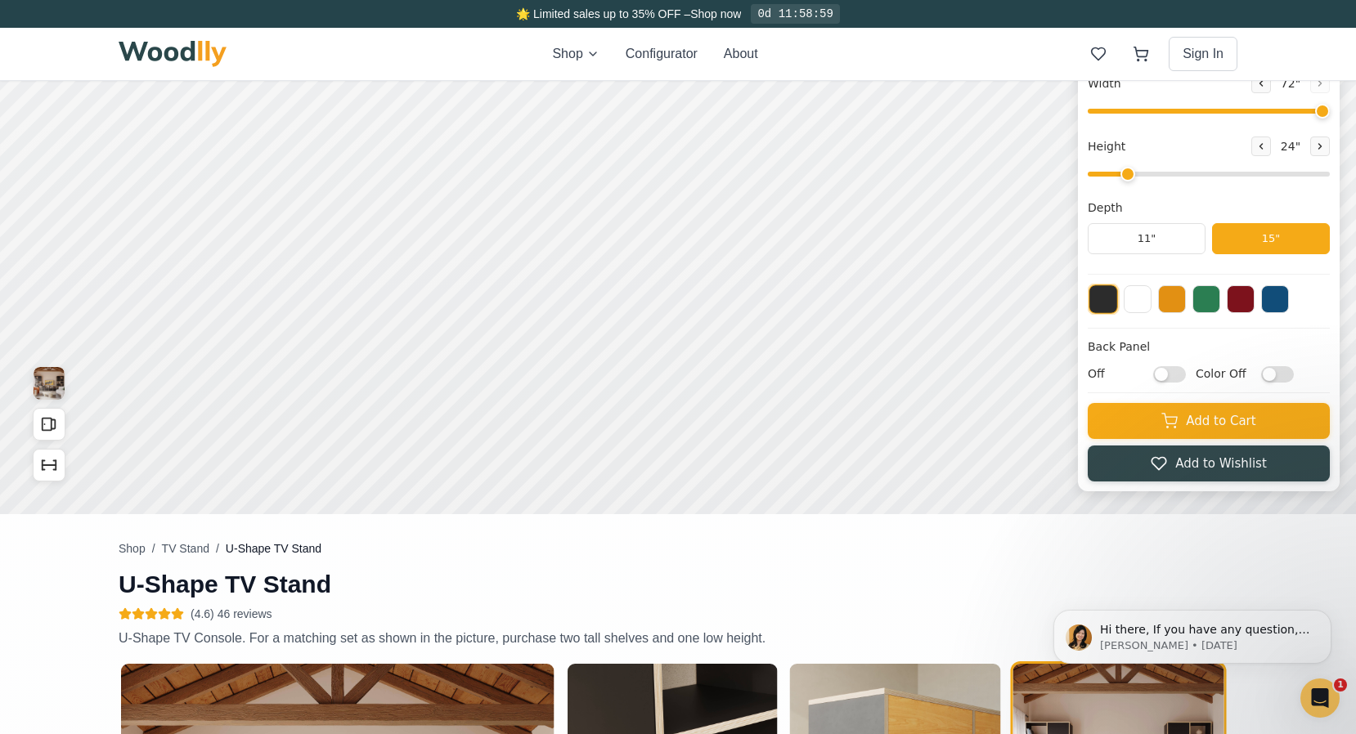
scroll to position [142, 0]
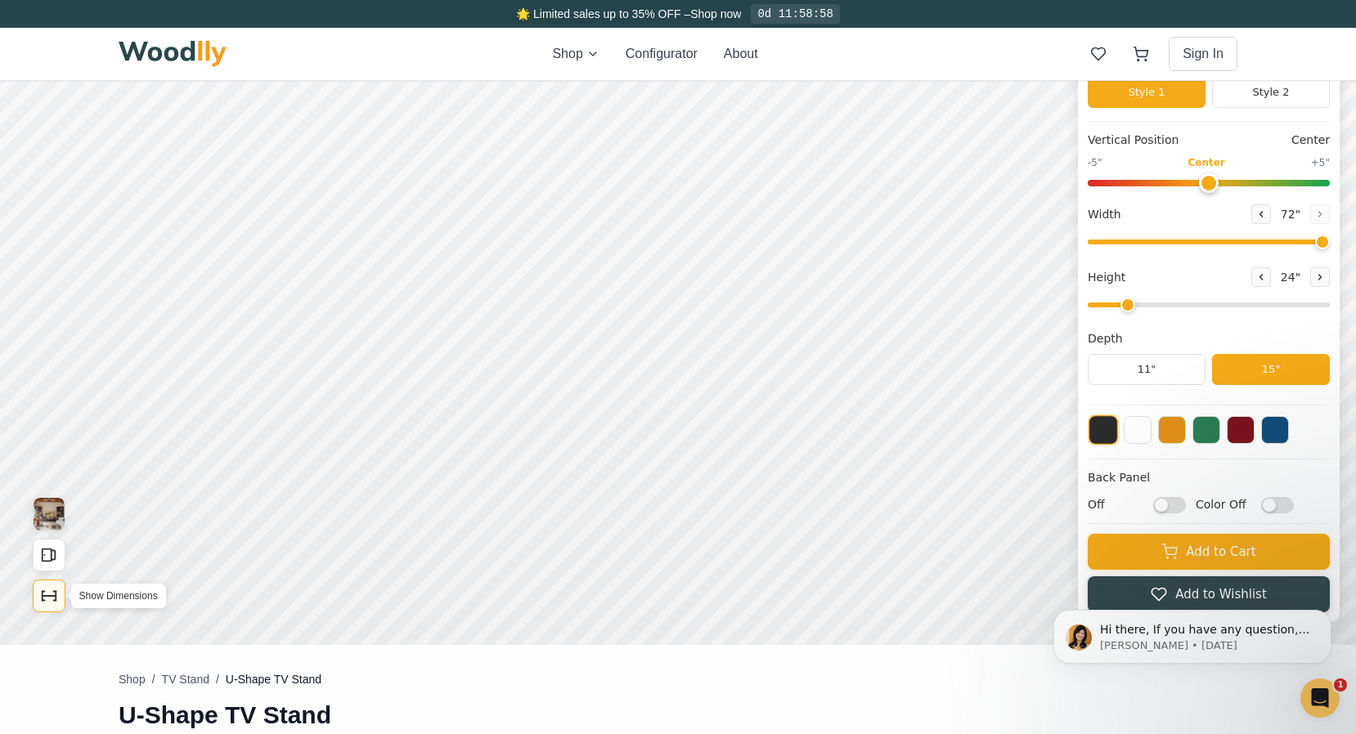
click at [43, 592] on icon "Show Dimensions" at bounding box center [44, 592] width 2 height 0
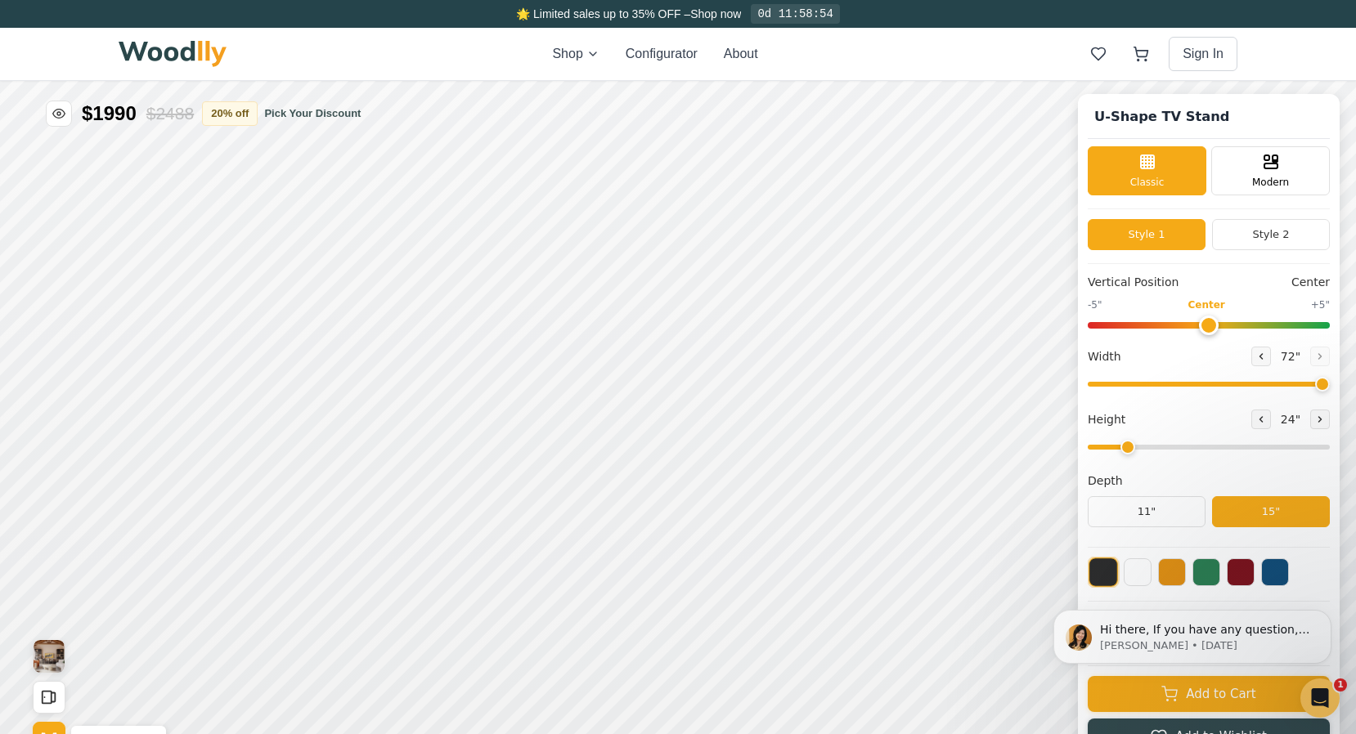
scroll to position [0, 0]
drag, startPoint x: 1242, startPoint y: 109, endPoint x: 1126, endPoint y: 137, distance: 119.6
click at [1126, 137] on div "U-Shape TV Stand" at bounding box center [1208, 121] width 242 height 35
click at [1265, 226] on button "Style 2" at bounding box center [1271, 234] width 118 height 31
click at [1153, 231] on button "Style 1" at bounding box center [1146, 234] width 118 height 31
